Goal: Book appointment/travel/reservation

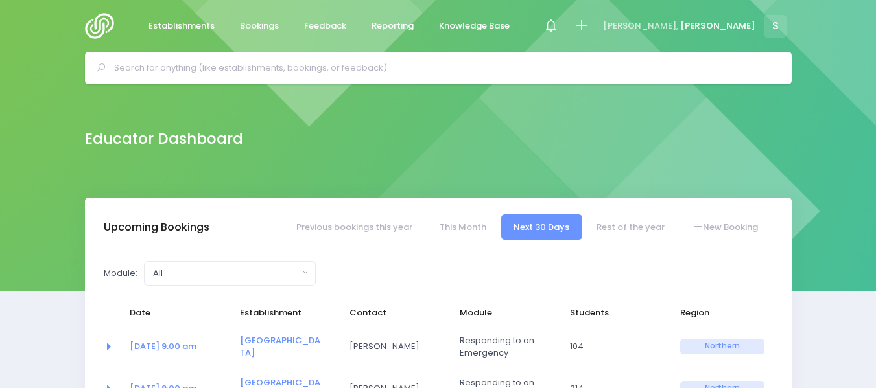
select select "5"
click at [146, 67] on input "text" at bounding box center [443, 67] width 659 height 19
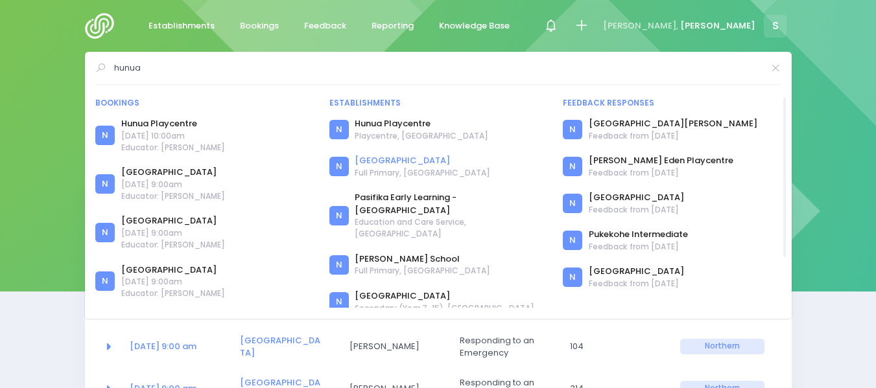
type input "hunua"
click at [392, 160] on link "[GEOGRAPHIC_DATA]" at bounding box center [422, 160] width 135 height 13
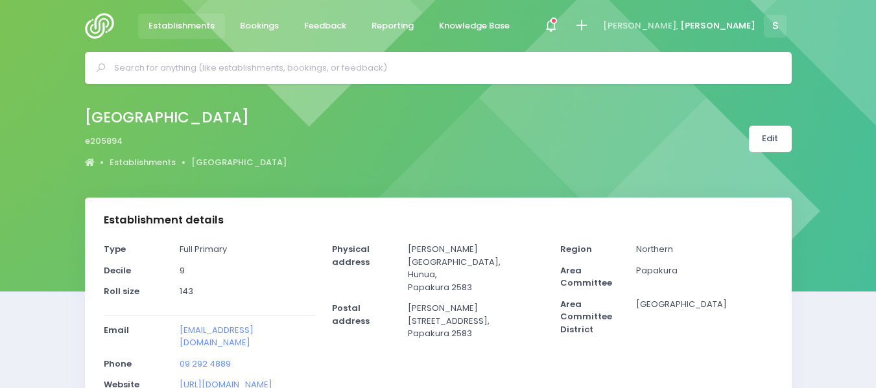
select select "5"
click at [552, 27] on span at bounding box center [550, 26] width 3 height 3
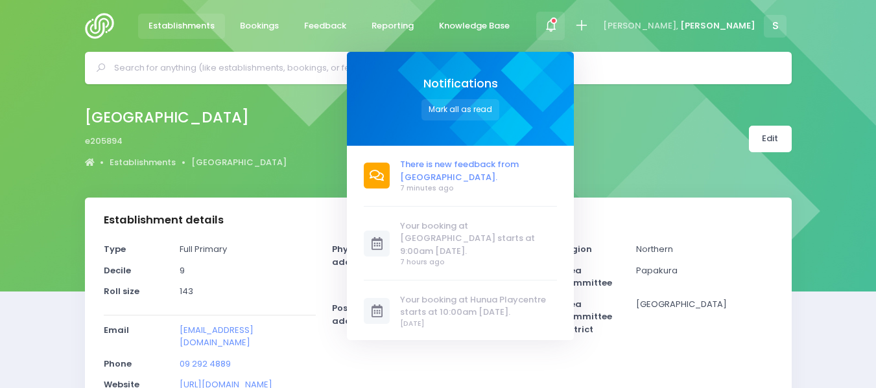
click at [544, 172] on span "There is new feedback from [GEOGRAPHIC_DATA]." at bounding box center [478, 170] width 157 height 25
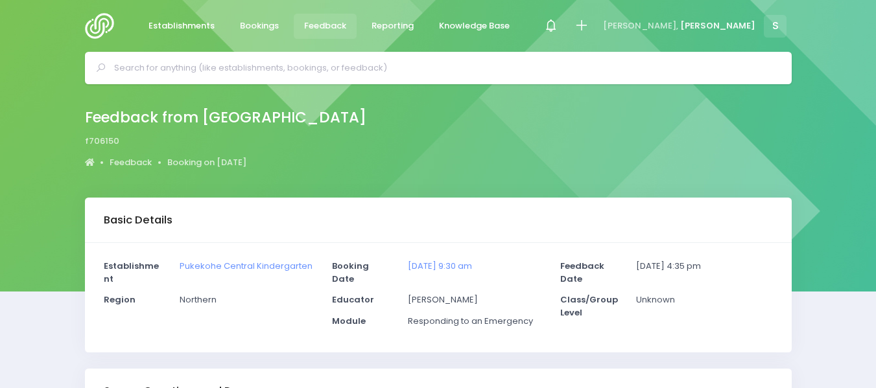
click at [152, 66] on input "text" at bounding box center [443, 67] width 659 height 19
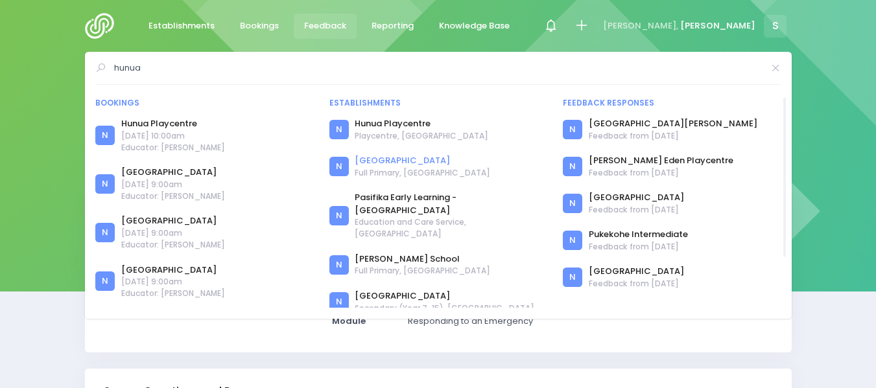
type input "hunua"
click at [381, 160] on link "[GEOGRAPHIC_DATA]" at bounding box center [422, 160] width 135 height 13
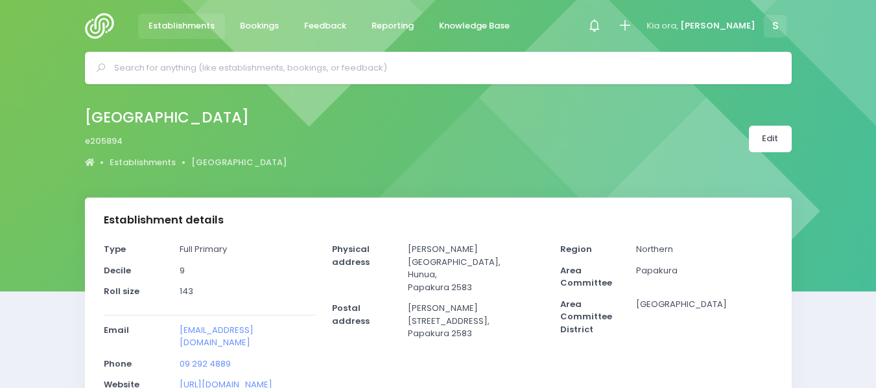
select select "5"
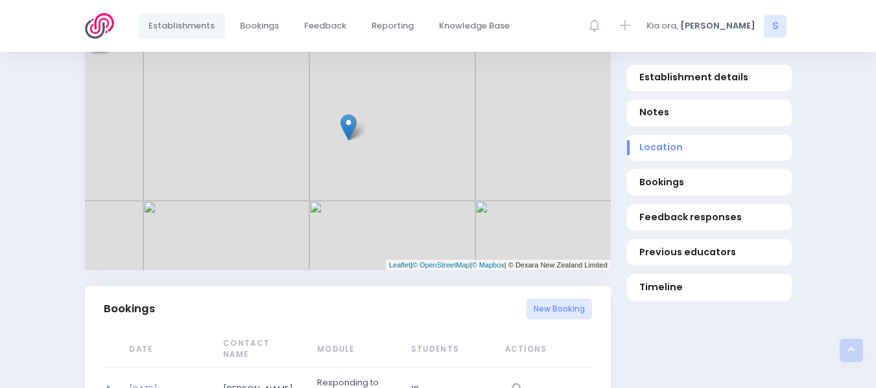
scroll to position [629, 0]
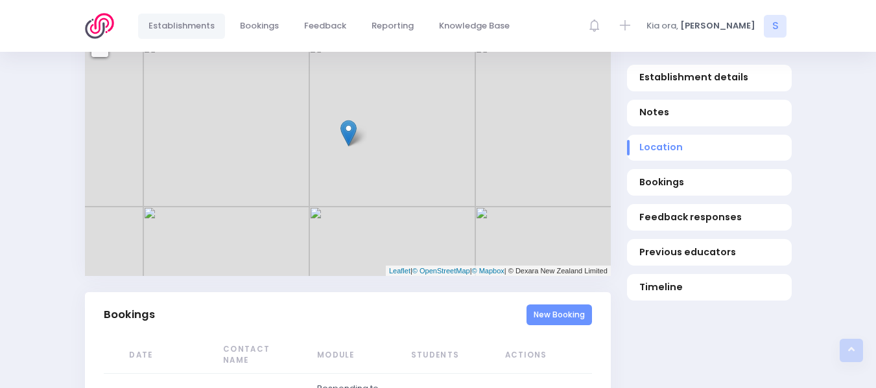
click at [559, 305] on link "New Booking" at bounding box center [558, 315] width 65 height 21
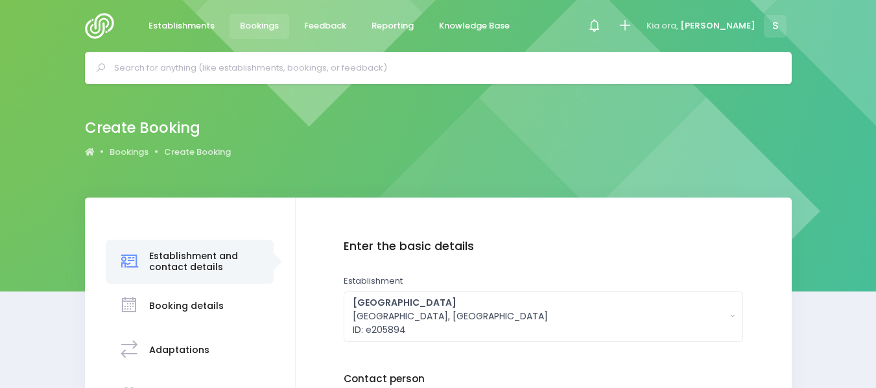
scroll to position [123, 0]
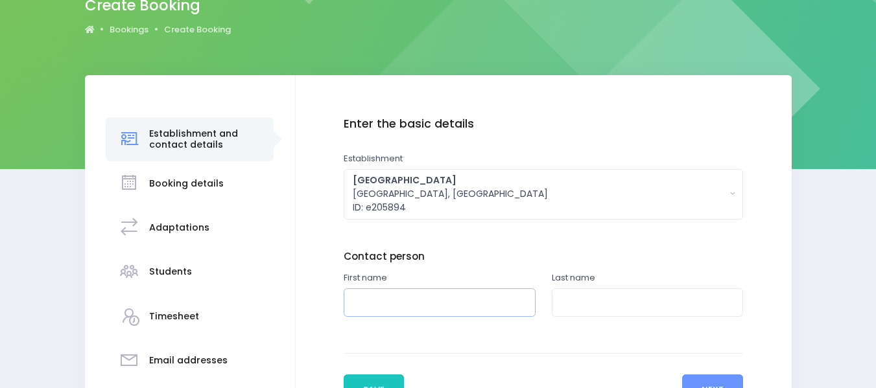
click at [399, 300] on input "text" at bounding box center [440, 303] width 192 height 29
type input "h"
type input "Helen"
click at [585, 298] on input "text" at bounding box center [648, 303] width 192 height 29
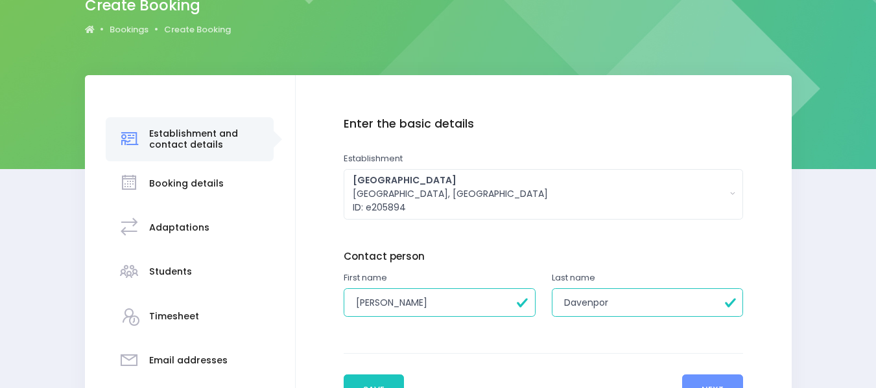
type input "Davenport"
click at [719, 378] on button "Next" at bounding box center [713, 390] width 62 height 31
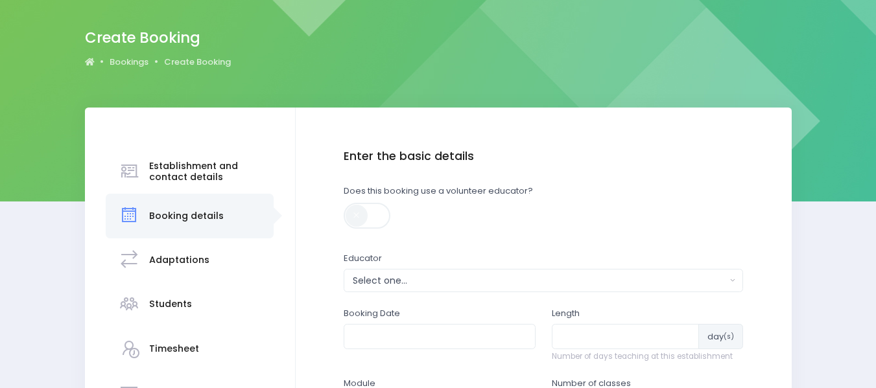
scroll to position [257, 0]
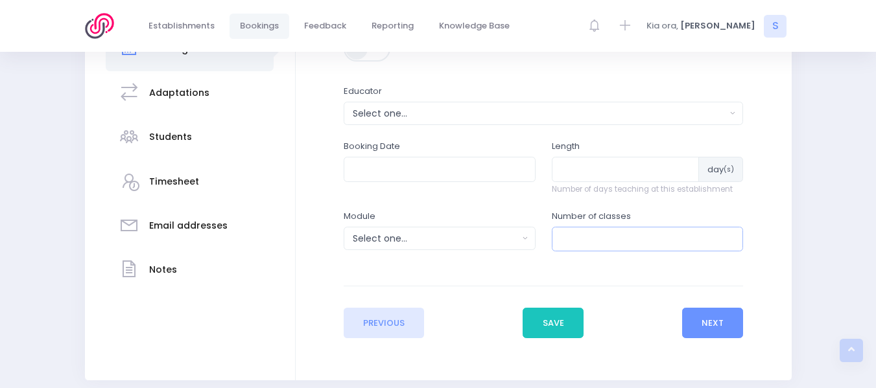
drag, startPoint x: 859, startPoint y: 232, endPoint x: 858, endPoint y: 218, distance: 13.6
click at [858, 218] on div "Establishment and contact details Notes" at bounding box center [438, 160] width 876 height 440
click at [391, 111] on div "Select one..." at bounding box center [539, 114] width 373 height 14
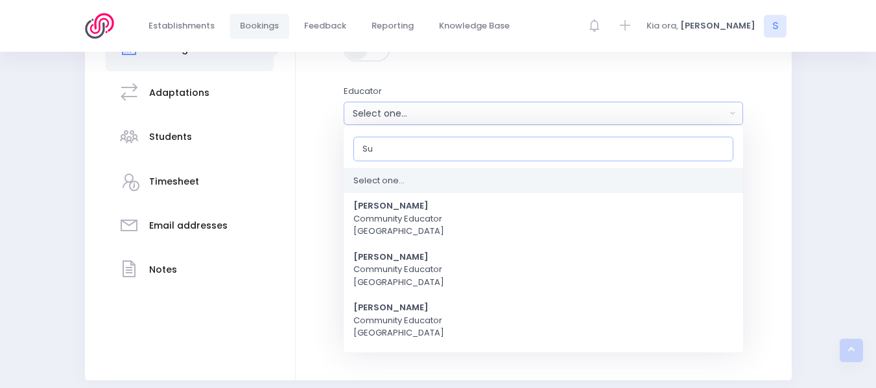
type input "[PERSON_NAME]"
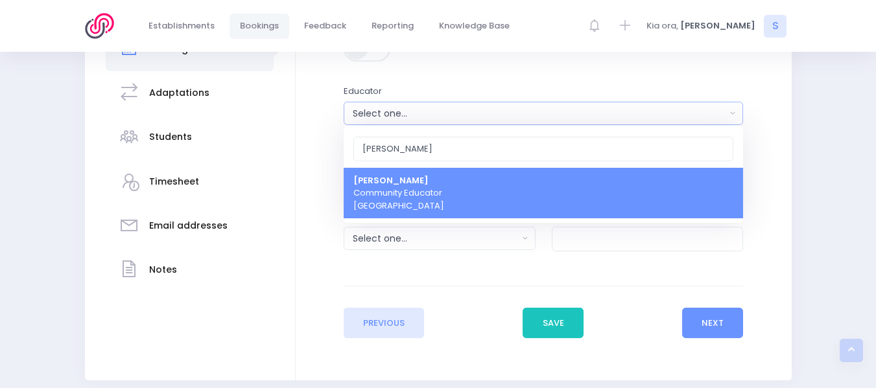
click at [406, 187] on span "Sue Lowry Community Educator Northern Region" at bounding box center [398, 193] width 91 height 38
select select "121363"
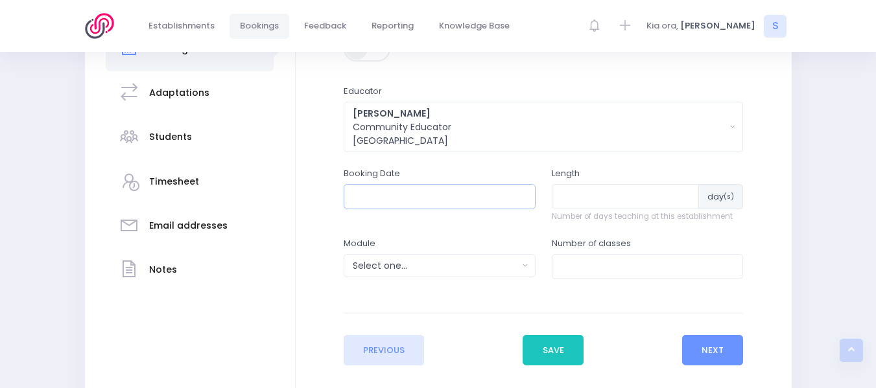
click at [393, 194] on input "text" at bounding box center [440, 196] width 192 height 25
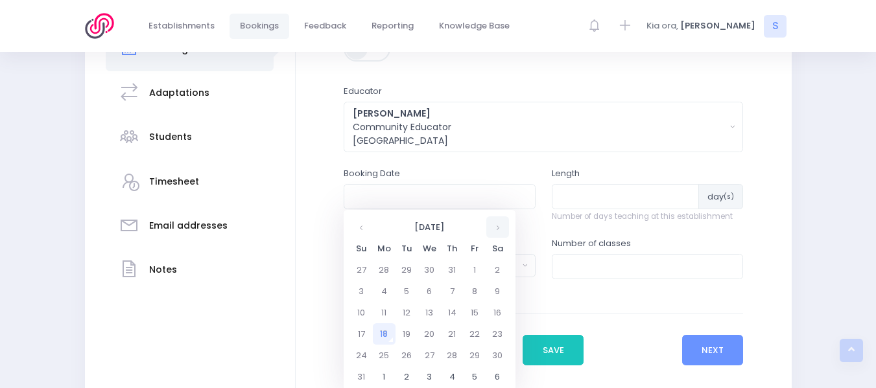
click at [501, 225] on th at bounding box center [497, 227] width 23 height 21
click at [405, 270] on td "2" at bounding box center [406, 269] width 23 height 21
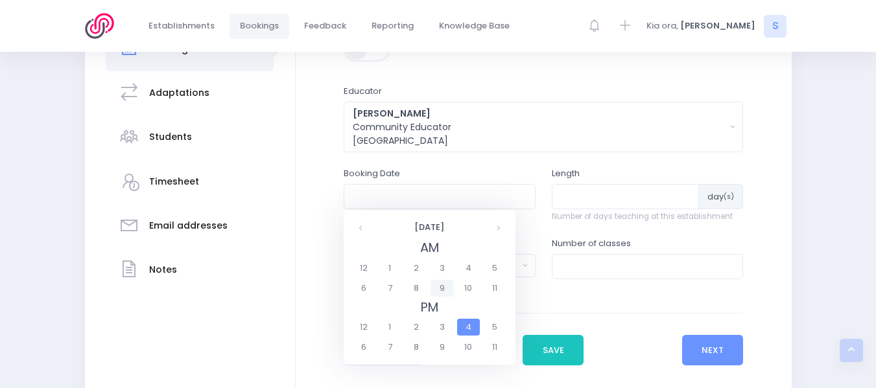
click at [440, 287] on span "9" at bounding box center [441, 288] width 23 height 17
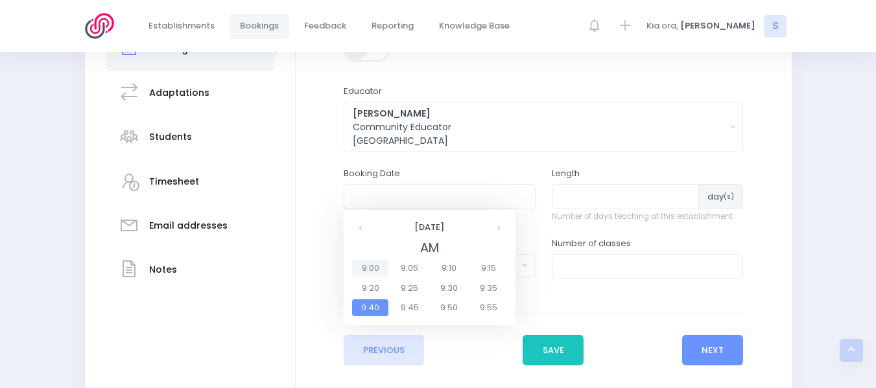
click at [369, 267] on span "9:00" at bounding box center [370, 268] width 36 height 17
type input "02/12/2025 09:00 AM"
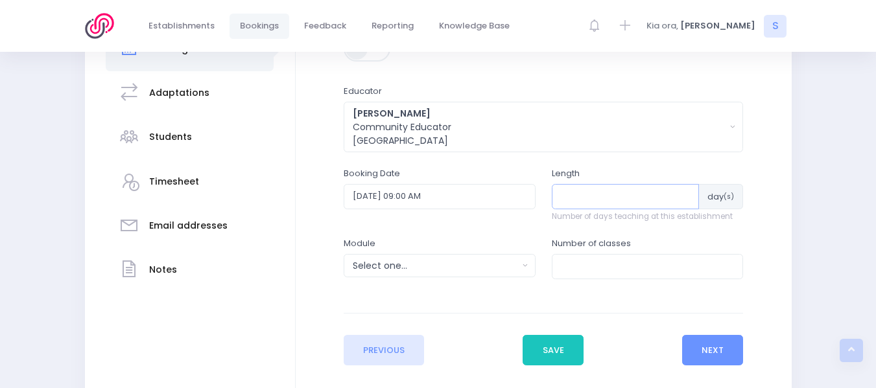
click at [578, 200] on input "number" at bounding box center [626, 196] width 148 height 25
type input "1"
click at [569, 266] on input "number" at bounding box center [648, 266] width 192 height 25
type input "6"
click at [524, 266] on button "Select one..." at bounding box center [440, 265] width 192 height 23
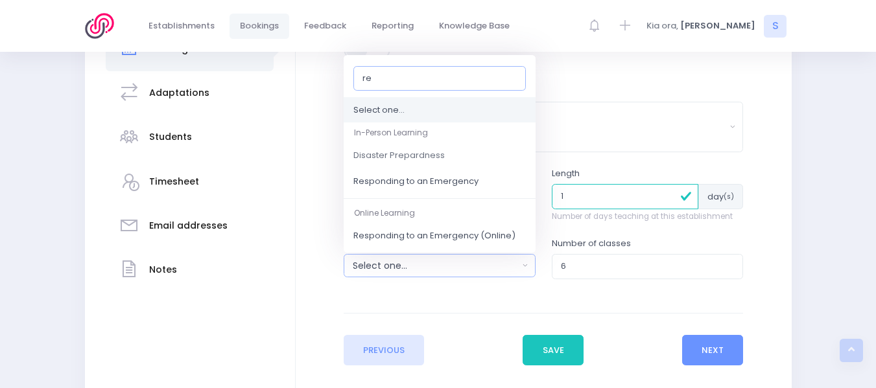
type input "res"
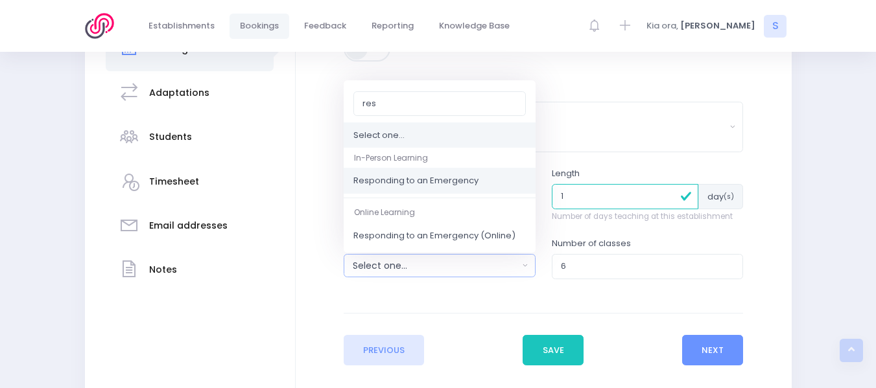
click at [417, 179] on span "Responding to an Emergency" at bounding box center [415, 181] width 125 height 13
select select "Responding to an Emergency"
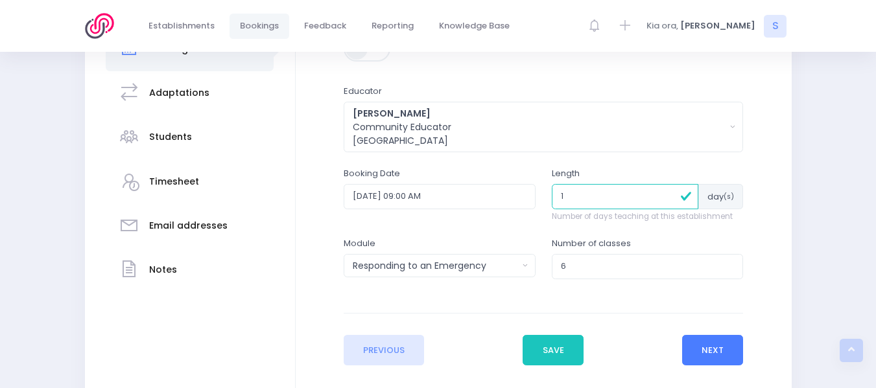
click at [702, 346] on button "Next" at bounding box center [713, 350] width 62 height 31
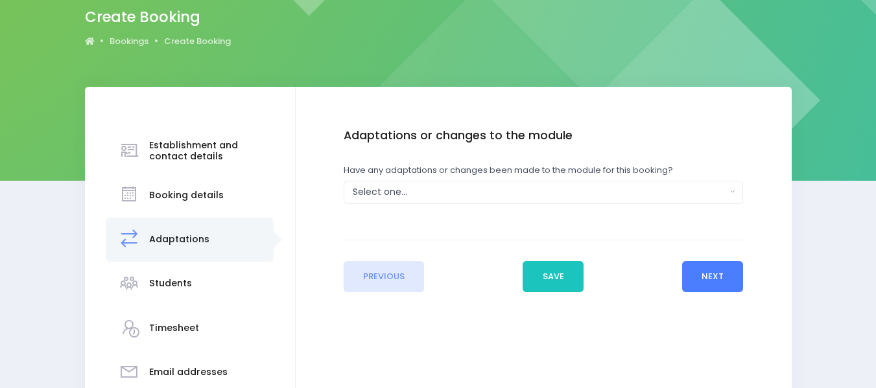
scroll to position [149, 0]
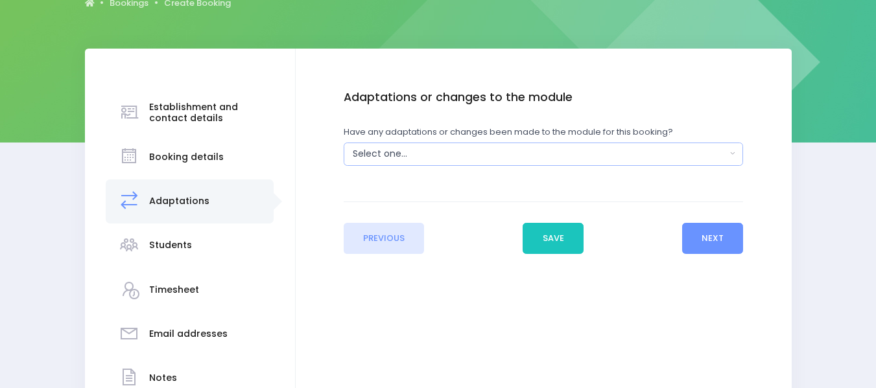
click at [732, 154] on button "Select one..." at bounding box center [543, 154] width 399 height 23
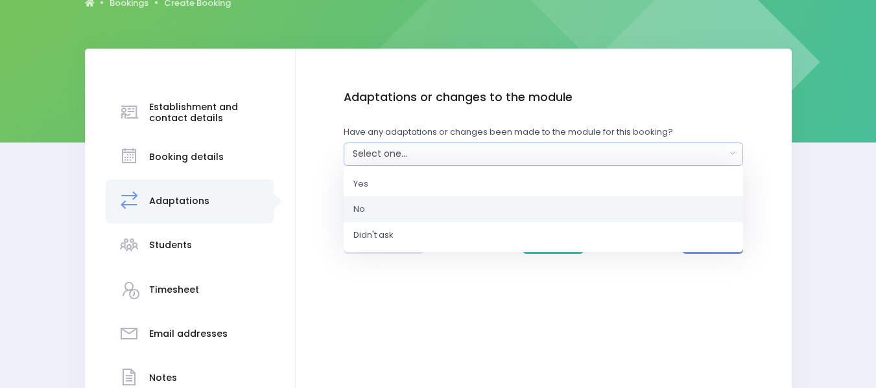
click at [363, 209] on span "No" at bounding box center [359, 209] width 12 height 13
select select "No"
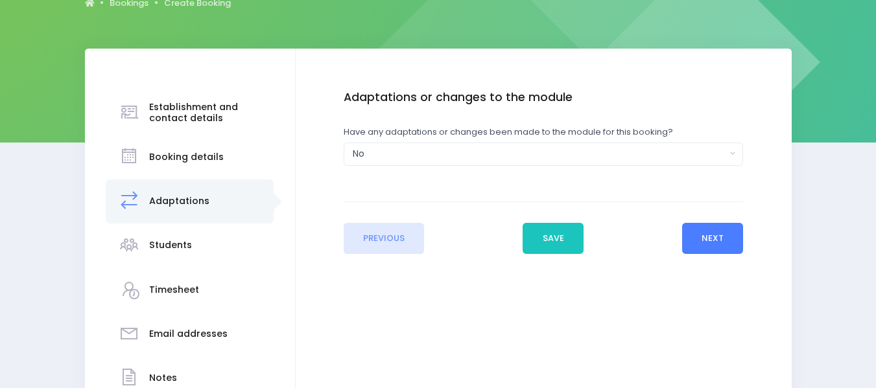
click at [691, 235] on button "Next" at bounding box center [713, 238] width 62 height 31
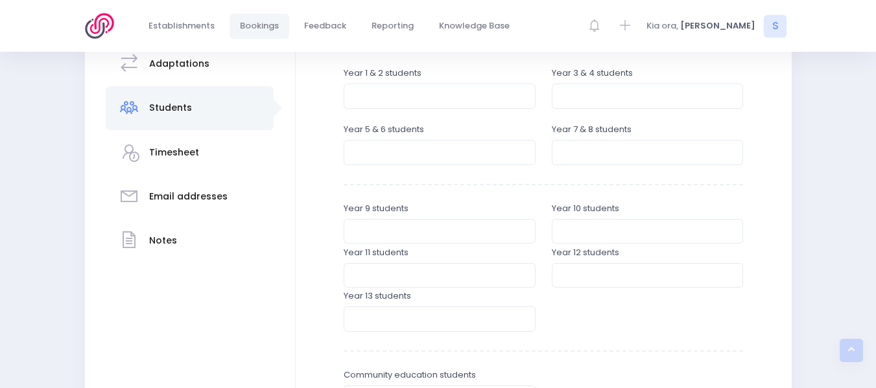
scroll to position [289, 0]
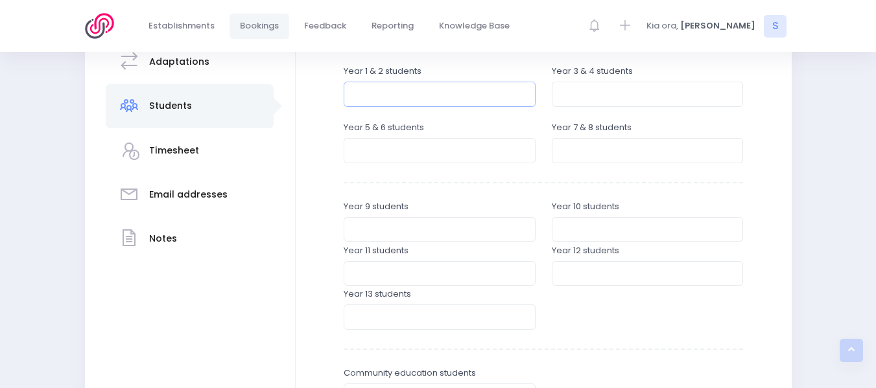
click at [376, 95] on input "number" at bounding box center [440, 94] width 192 height 25
type input "47"
click at [587, 91] on input "number" at bounding box center [648, 94] width 192 height 25
type input "49"
click at [406, 153] on input "number" at bounding box center [440, 150] width 192 height 25
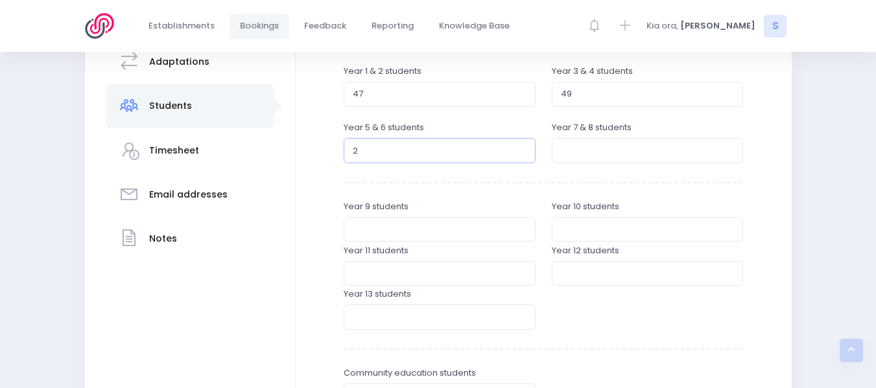
type input "26"
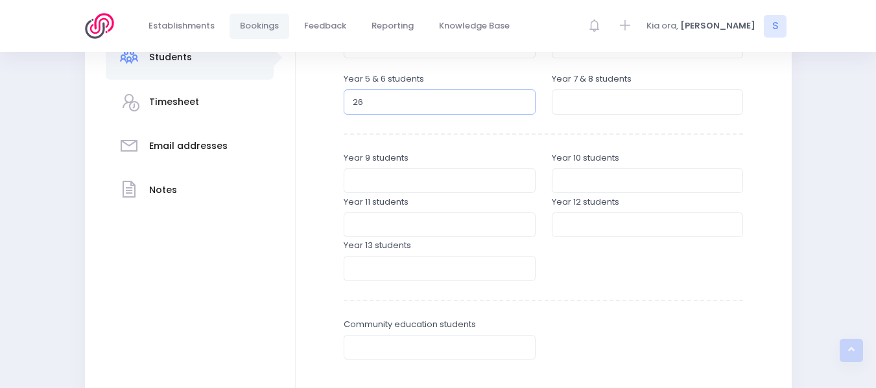
scroll to position [432, 0]
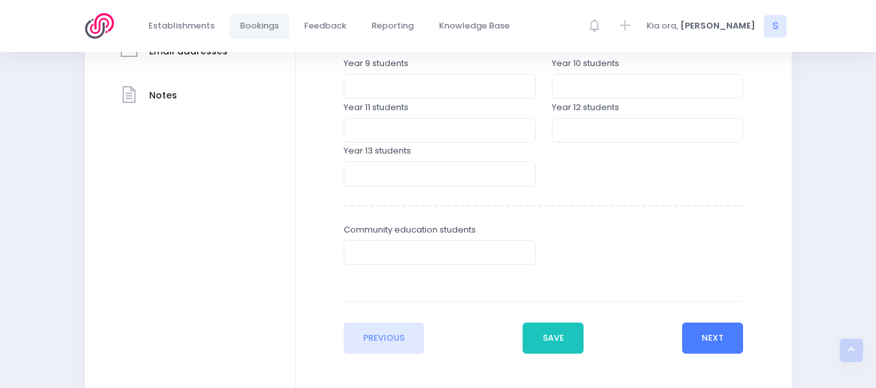
click at [714, 334] on button "Next" at bounding box center [713, 338] width 62 height 31
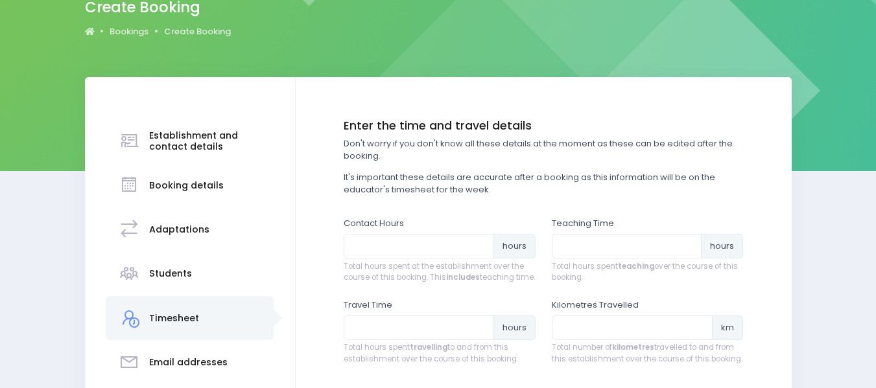
scroll to position [154, 0]
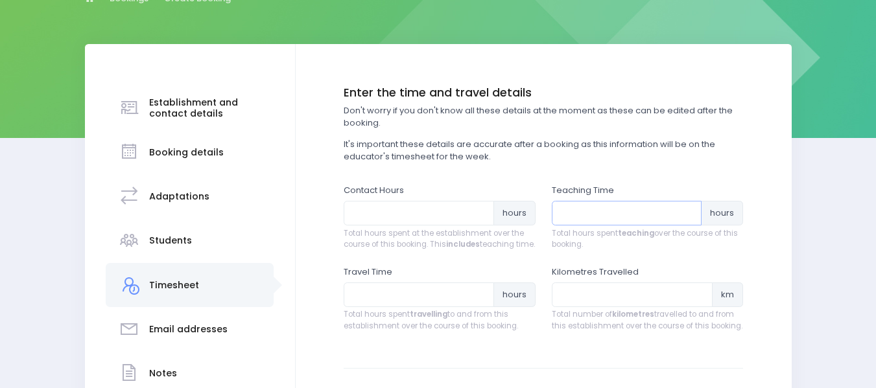
click at [578, 210] on input "number" at bounding box center [627, 213] width 150 height 25
type input "5"
click at [386, 213] on input "number" at bounding box center [419, 213] width 150 height 25
type input "5"
type input "6.5"
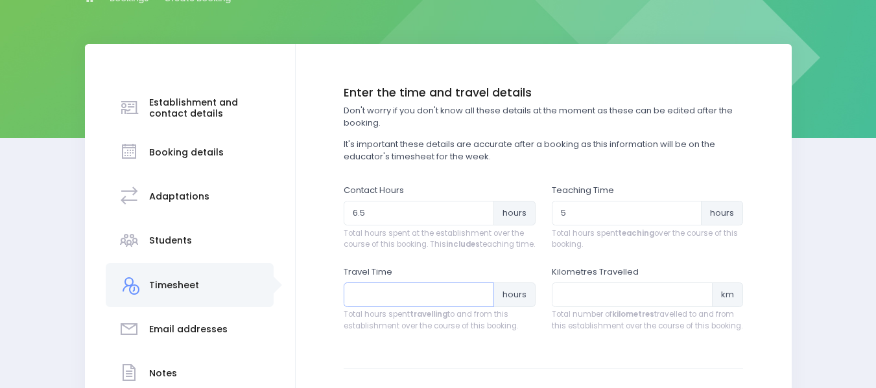
click at [357, 307] on input "number" at bounding box center [419, 295] width 150 height 25
type input "1.5"
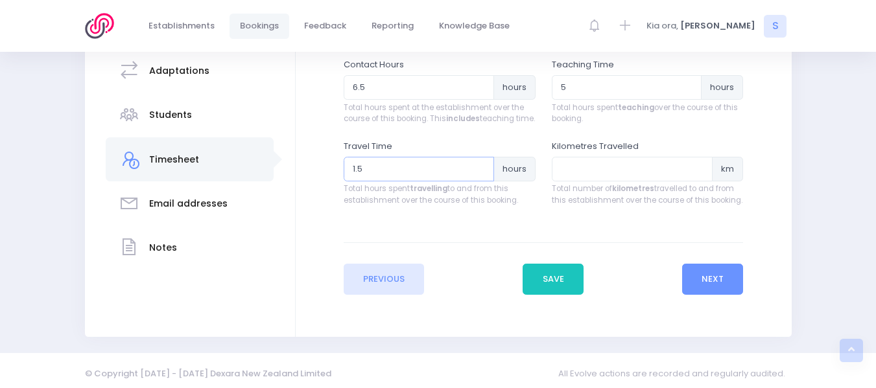
scroll to position [288, 0]
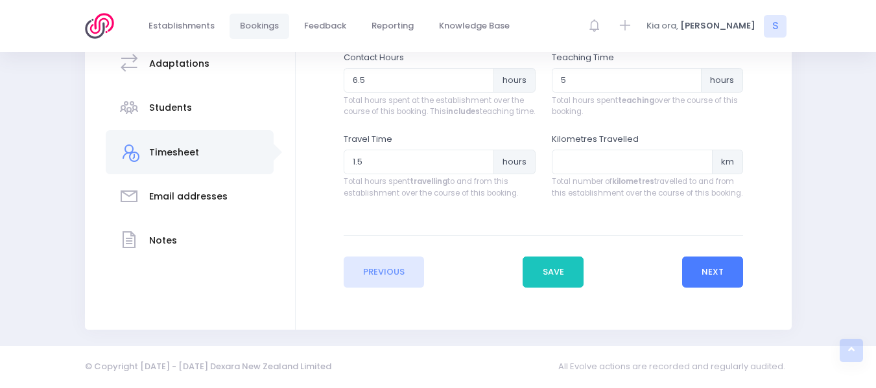
click at [714, 282] on button "Next" at bounding box center [713, 272] width 62 height 31
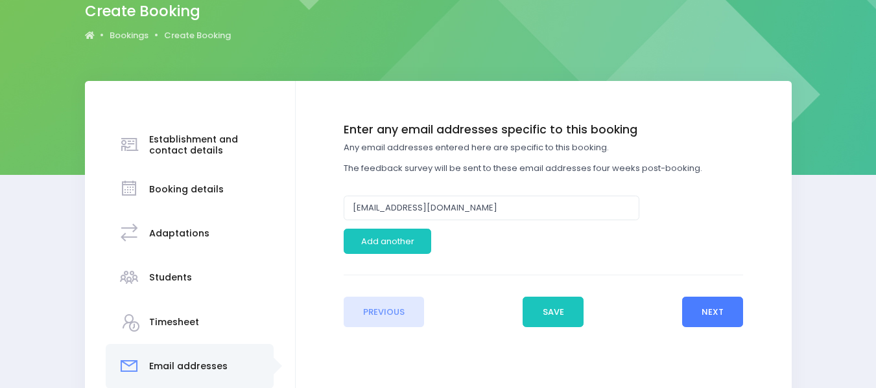
scroll to position [121, 0]
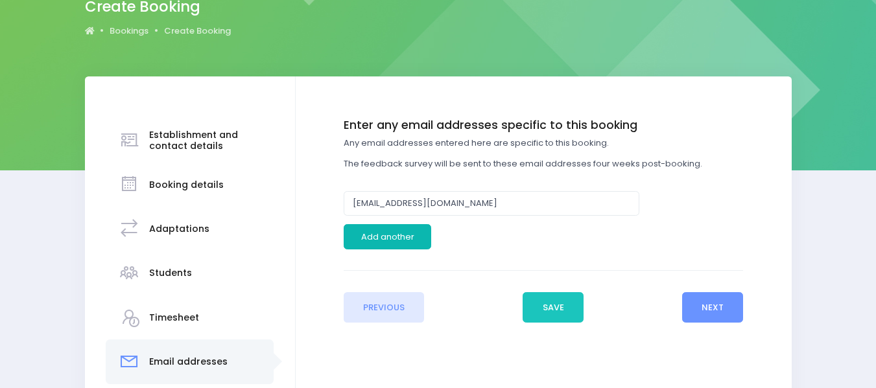
click at [399, 236] on button "Add another" at bounding box center [388, 236] width 88 height 25
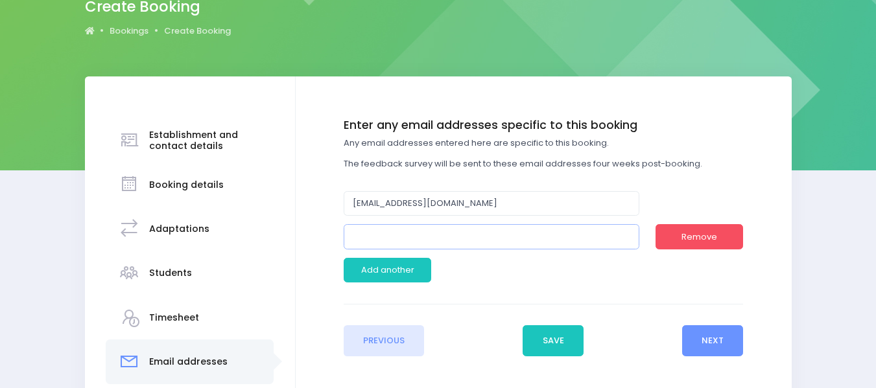
click at [371, 236] on input "email" at bounding box center [492, 236] width 296 height 25
type input "hdavenport@hunua.school.nz"
click at [708, 337] on button "Next" at bounding box center [713, 340] width 62 height 31
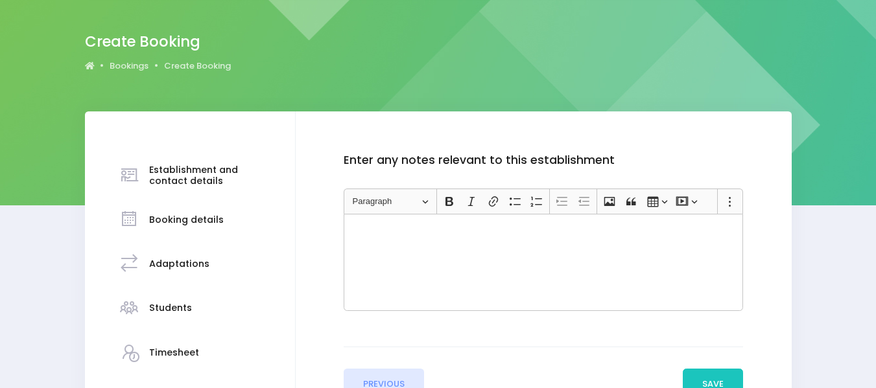
scroll to position [135, 0]
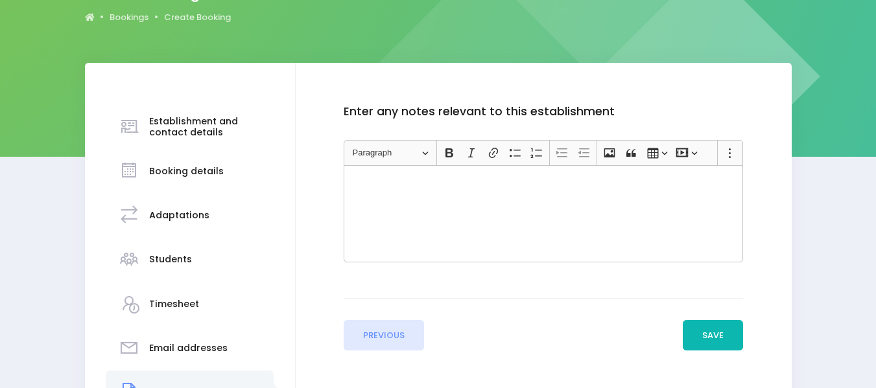
click at [707, 327] on button "Save" at bounding box center [713, 335] width 61 height 31
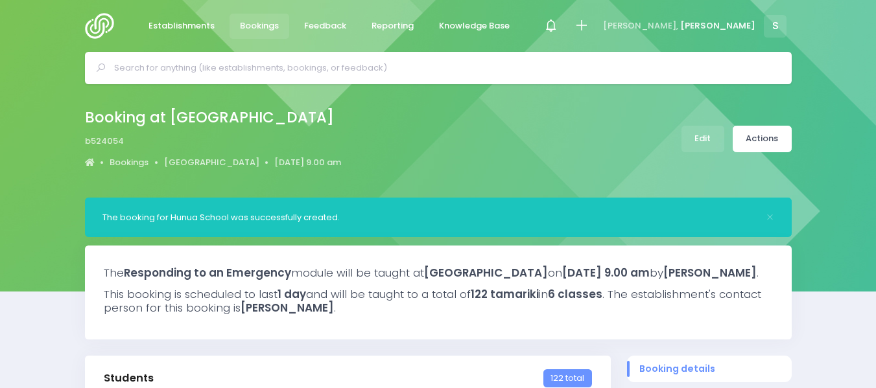
select select "5"
drag, startPoint x: 871, startPoint y: 112, endPoint x: 864, endPoint y: 169, distance: 56.9
click at [864, 169] on div "Booking at Hunua School b524054 Bookings Hunua School 2 December 2025 9.00 am E…" at bounding box center [438, 140] width 876 height 113
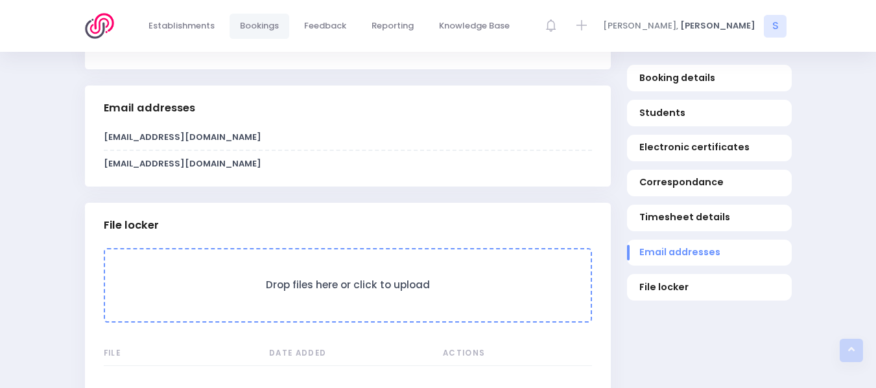
scroll to position [1148, 0]
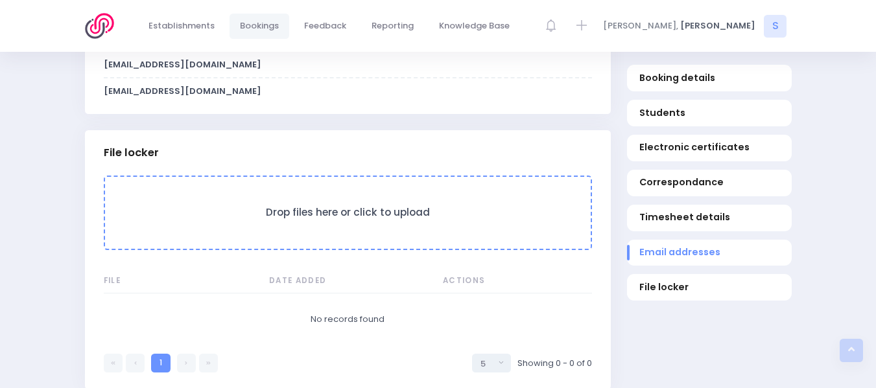
click at [343, 219] on h3 "Drop files here or click to upload" at bounding box center [348, 213] width 460 height 12
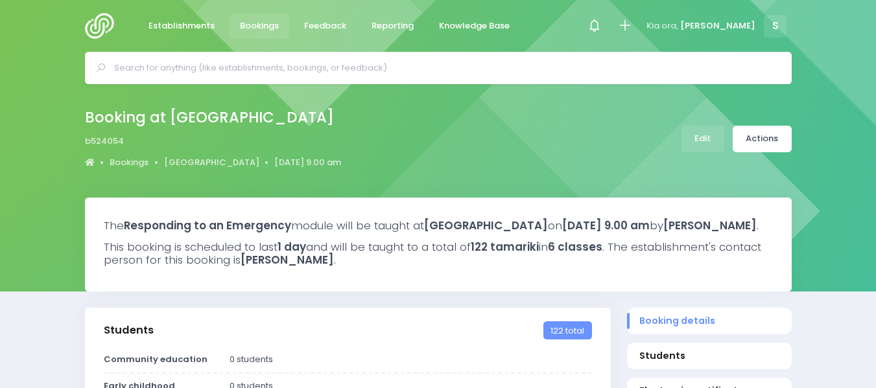
scroll to position [1100, 0]
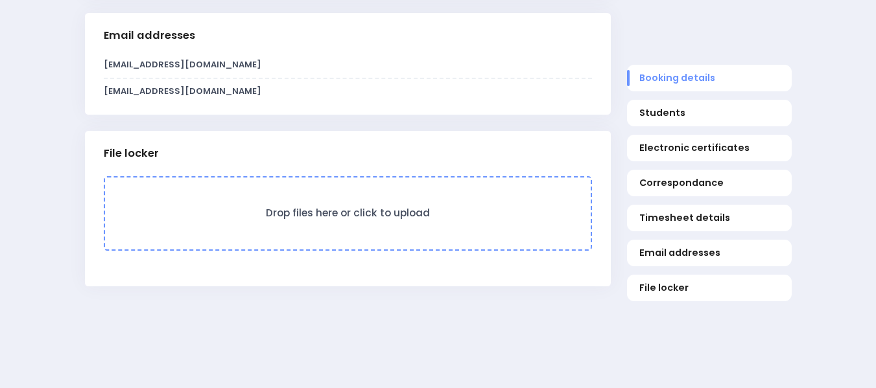
select select "5"
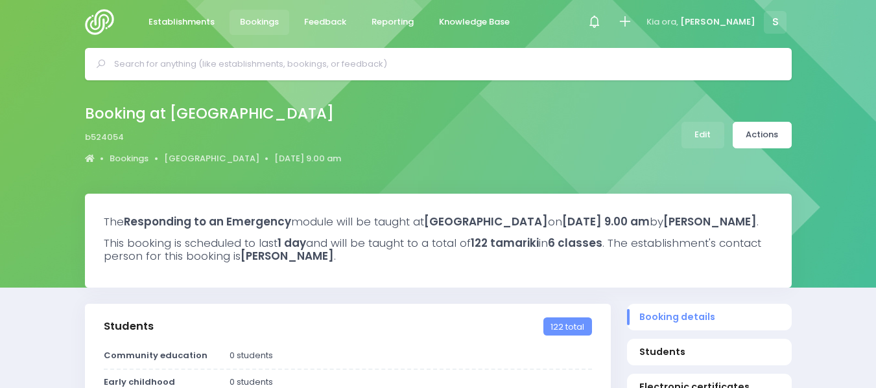
scroll to position [0, 0]
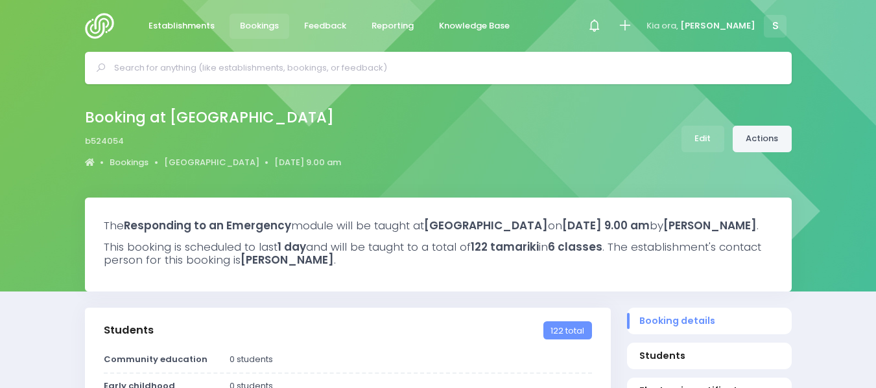
click at [757, 130] on link "Actions" at bounding box center [762, 139] width 59 height 27
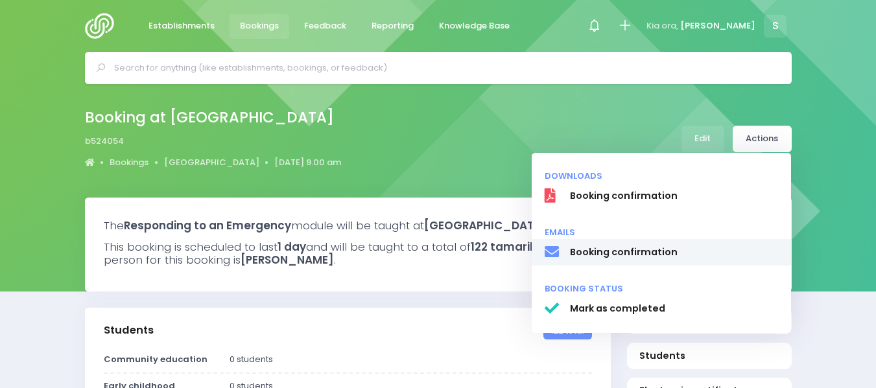
click at [620, 246] on span "Booking confirmation" at bounding box center [673, 253] width 209 height 14
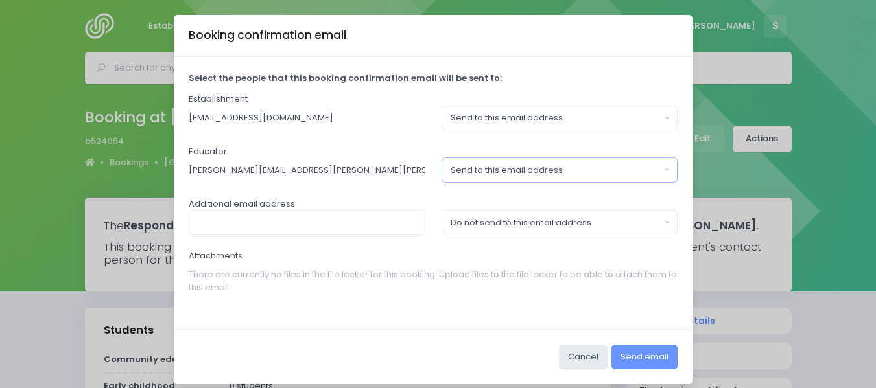
click at [665, 168] on button "Send to this email address" at bounding box center [560, 170] width 237 height 25
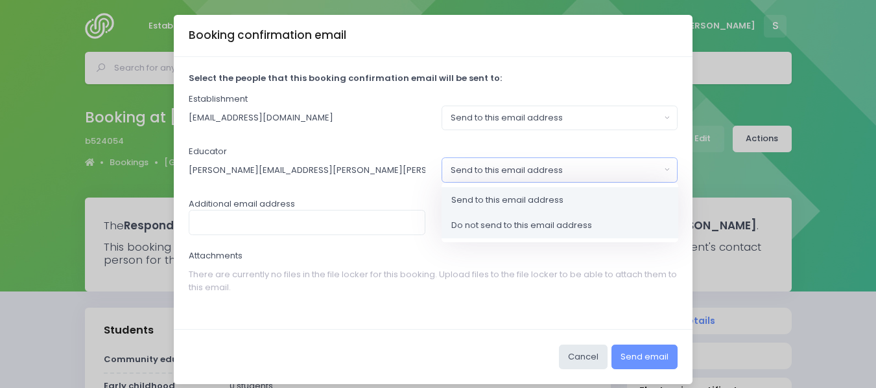
click at [502, 226] on span "Do not send to this email address" at bounding box center [521, 225] width 141 height 13
select select "no_email"
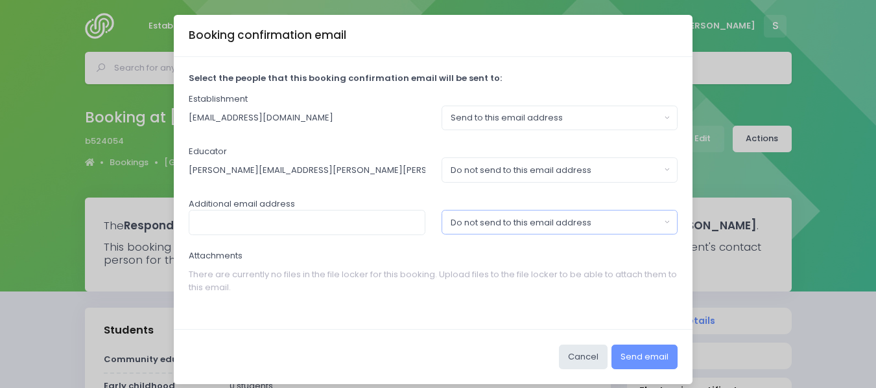
click at [659, 220] on button "Do not send to this email address" at bounding box center [560, 222] width 237 height 25
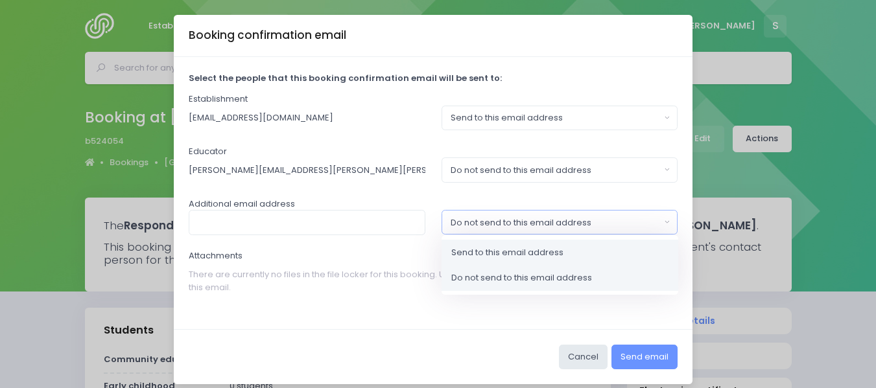
click at [500, 251] on span "Send to this email address" at bounding box center [507, 252] width 112 height 13
select select "send"
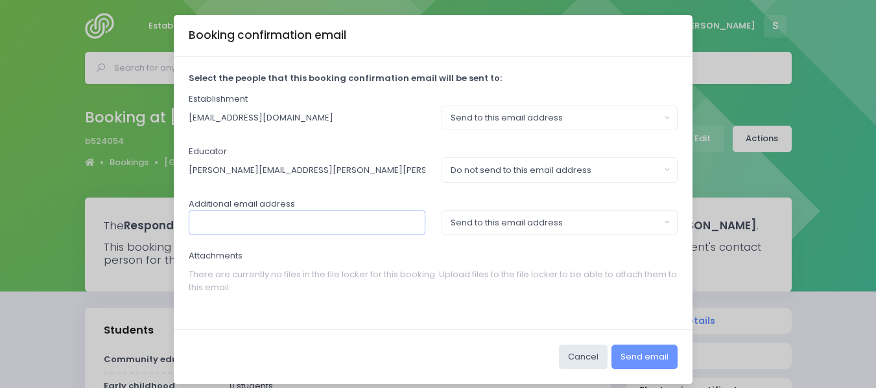
click at [240, 224] on input "text" at bounding box center [307, 222] width 237 height 25
type input "hdavenport@hunua.school.nz"
click at [641, 351] on button "Send email" at bounding box center [644, 357] width 66 height 25
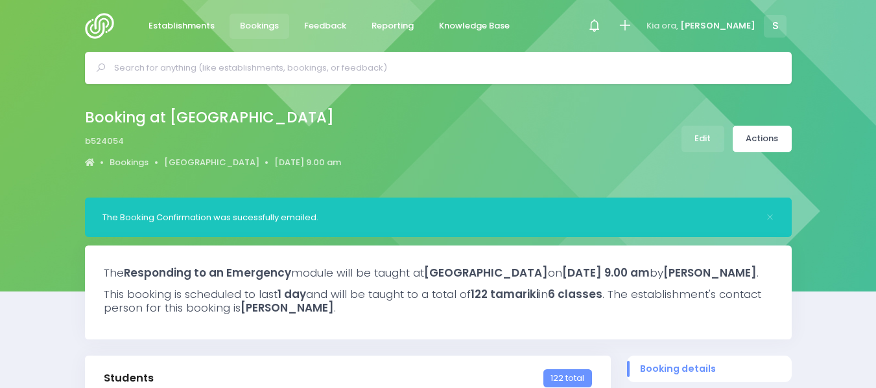
select select "5"
click at [100, 25] on img at bounding box center [103, 26] width 37 height 26
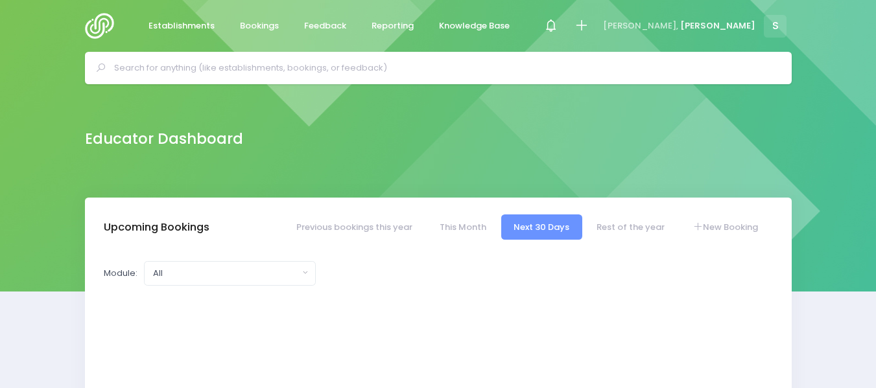
select select "5"
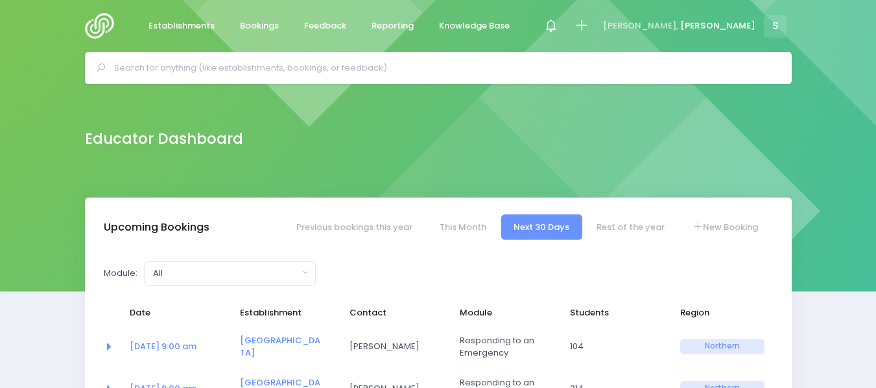
click at [99, 23] on img at bounding box center [103, 26] width 37 height 26
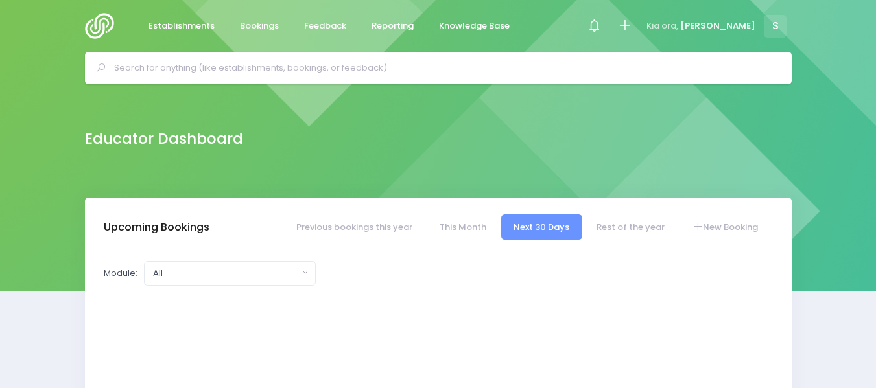
select select "5"
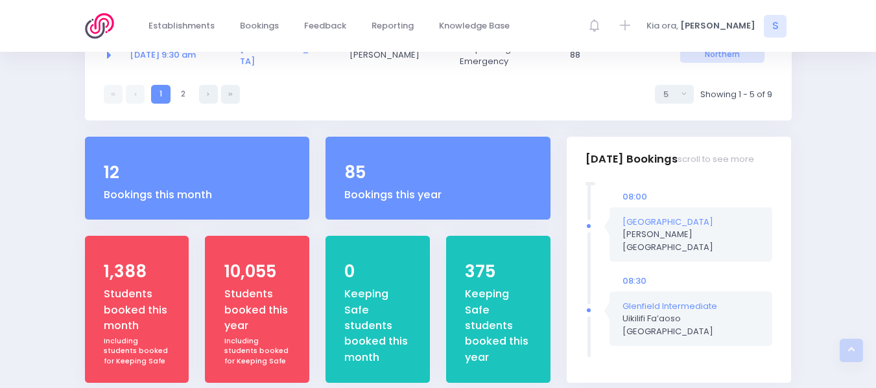
scroll to position [530, 0]
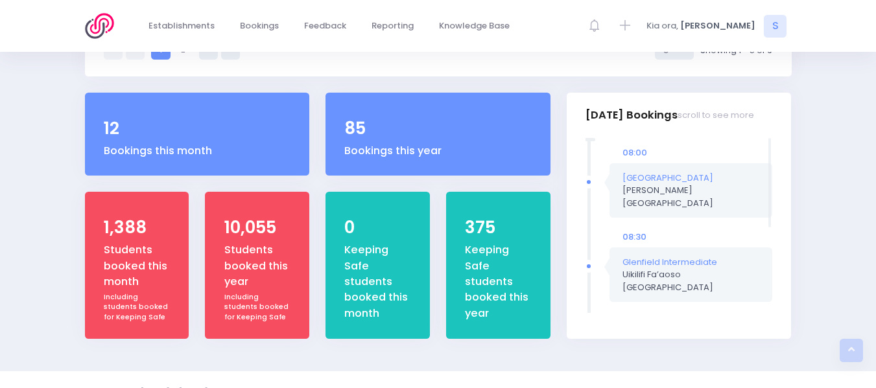
click at [701, 231] on div "08:30" at bounding box center [690, 237] width 163 height 13
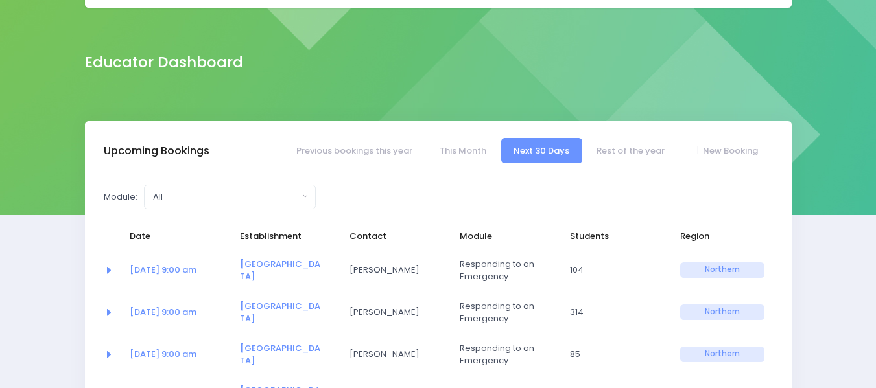
scroll to position [0, 0]
